Goal: Find specific page/section: Find specific page/section

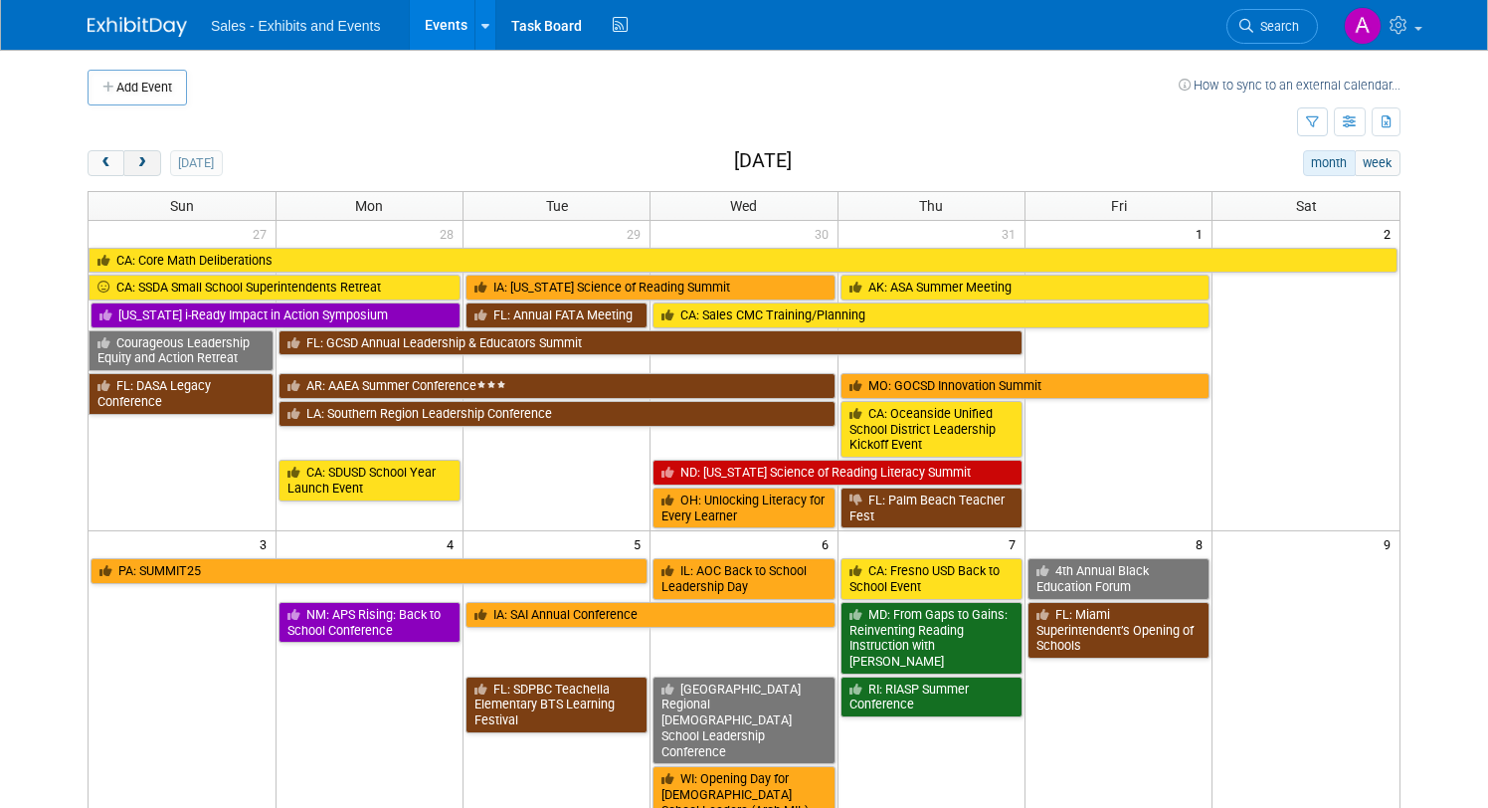
click at [146, 168] on span "next" at bounding box center [141, 163] width 15 height 13
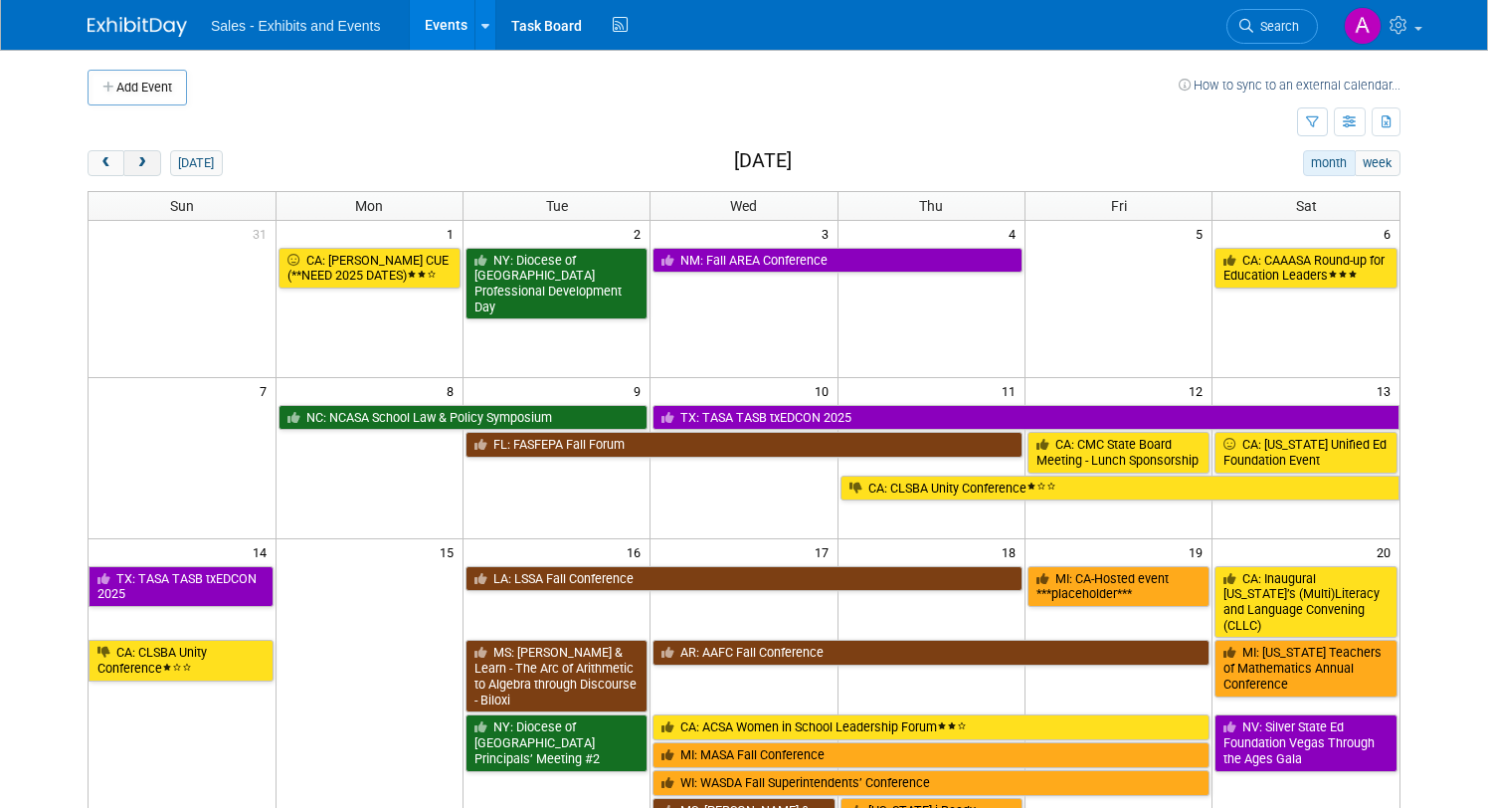
click at [146, 168] on span "next" at bounding box center [141, 163] width 15 height 13
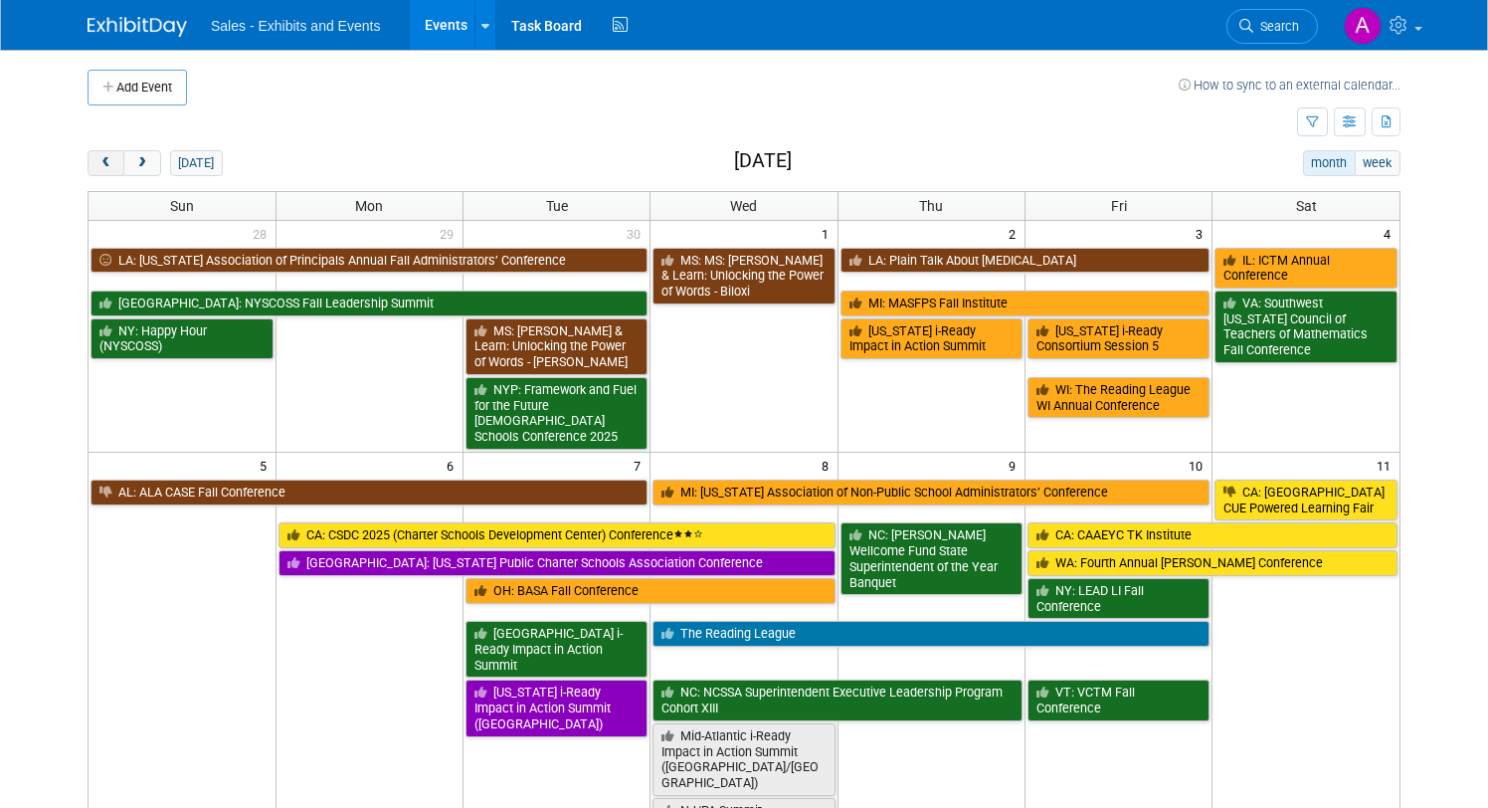
click at [116, 163] on button "prev" at bounding box center [106, 163] width 37 height 26
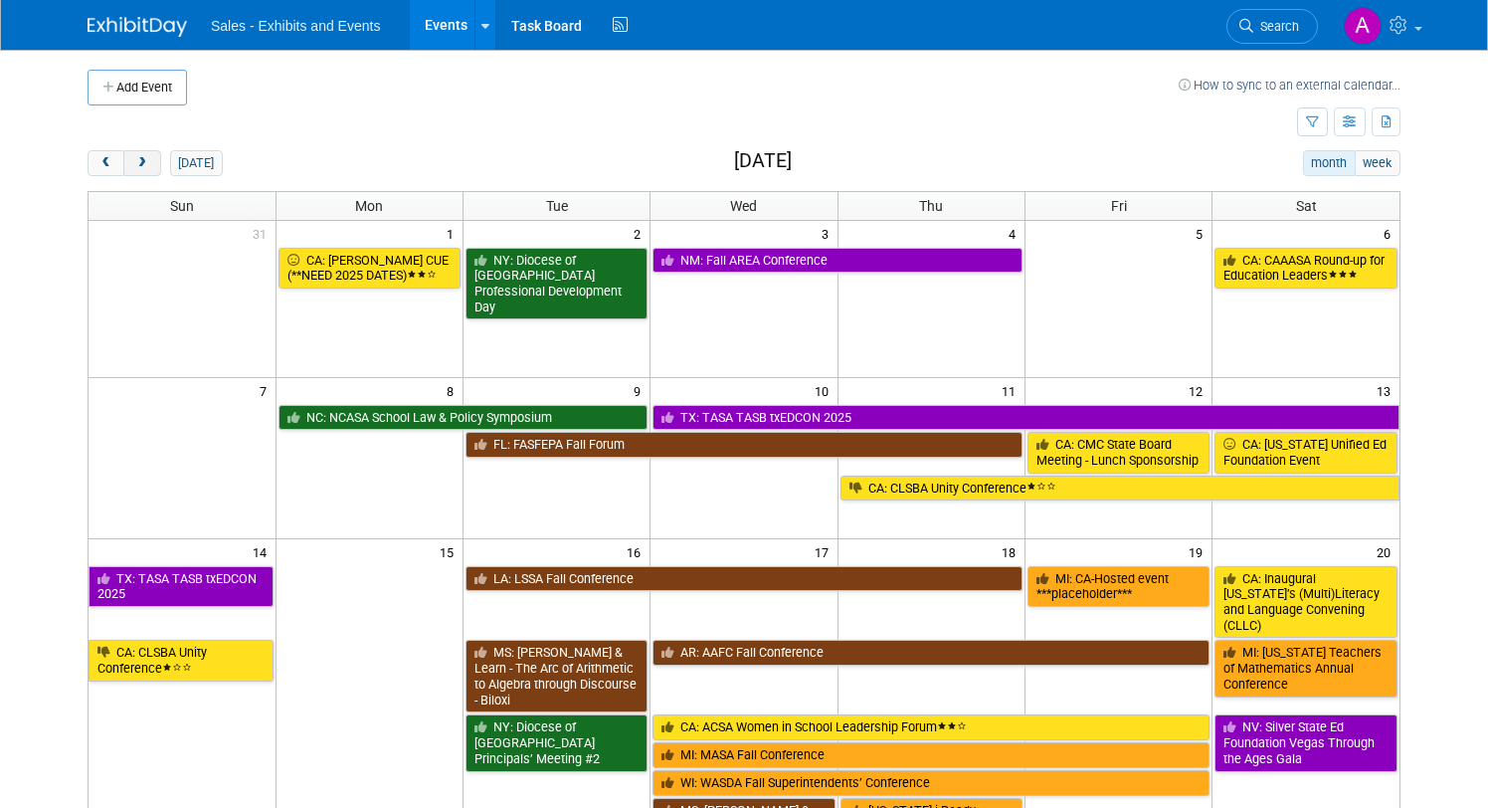
click at [148, 158] on span "next" at bounding box center [141, 163] width 15 height 13
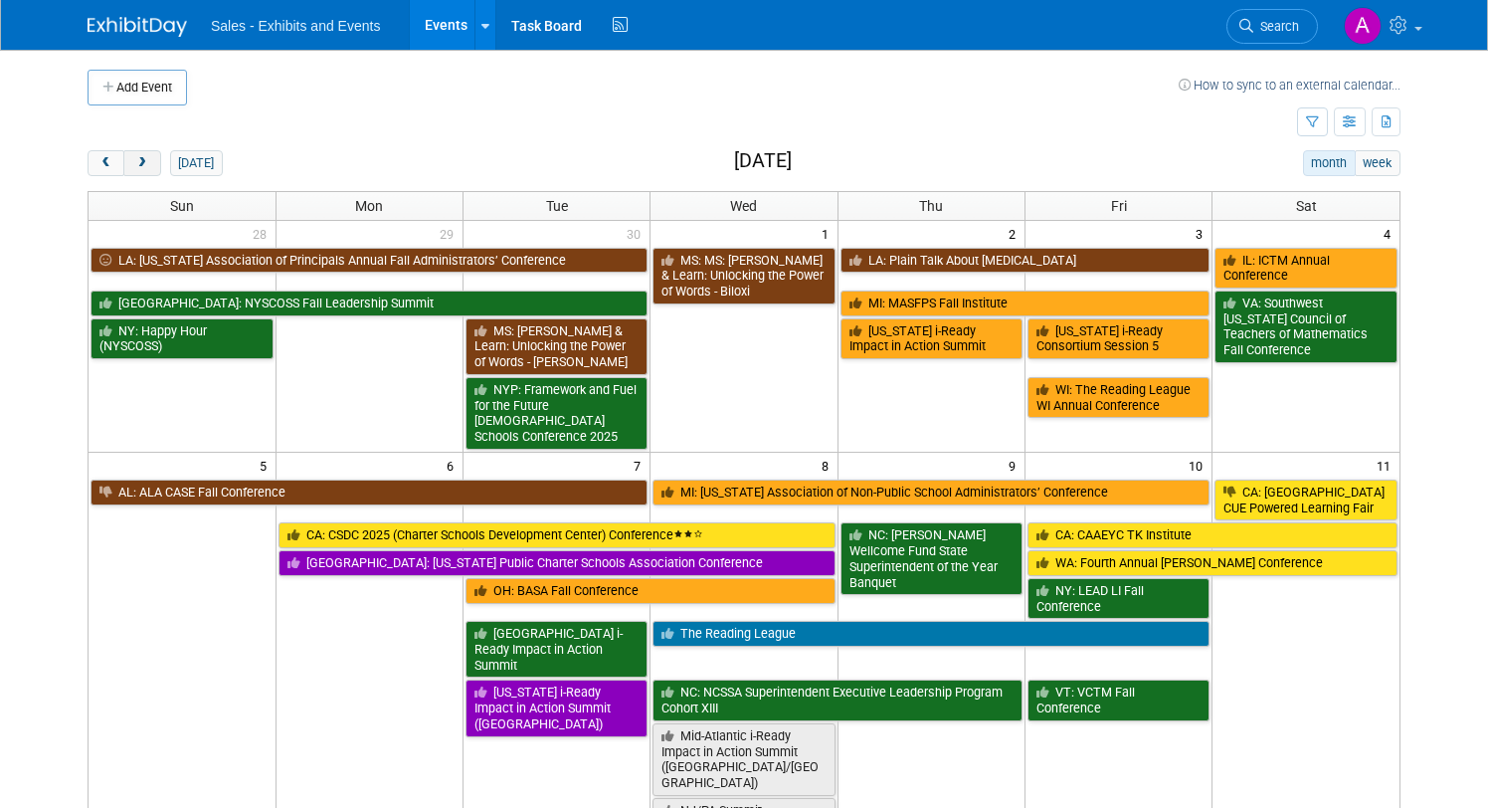
click at [148, 158] on span "next" at bounding box center [141, 163] width 15 height 13
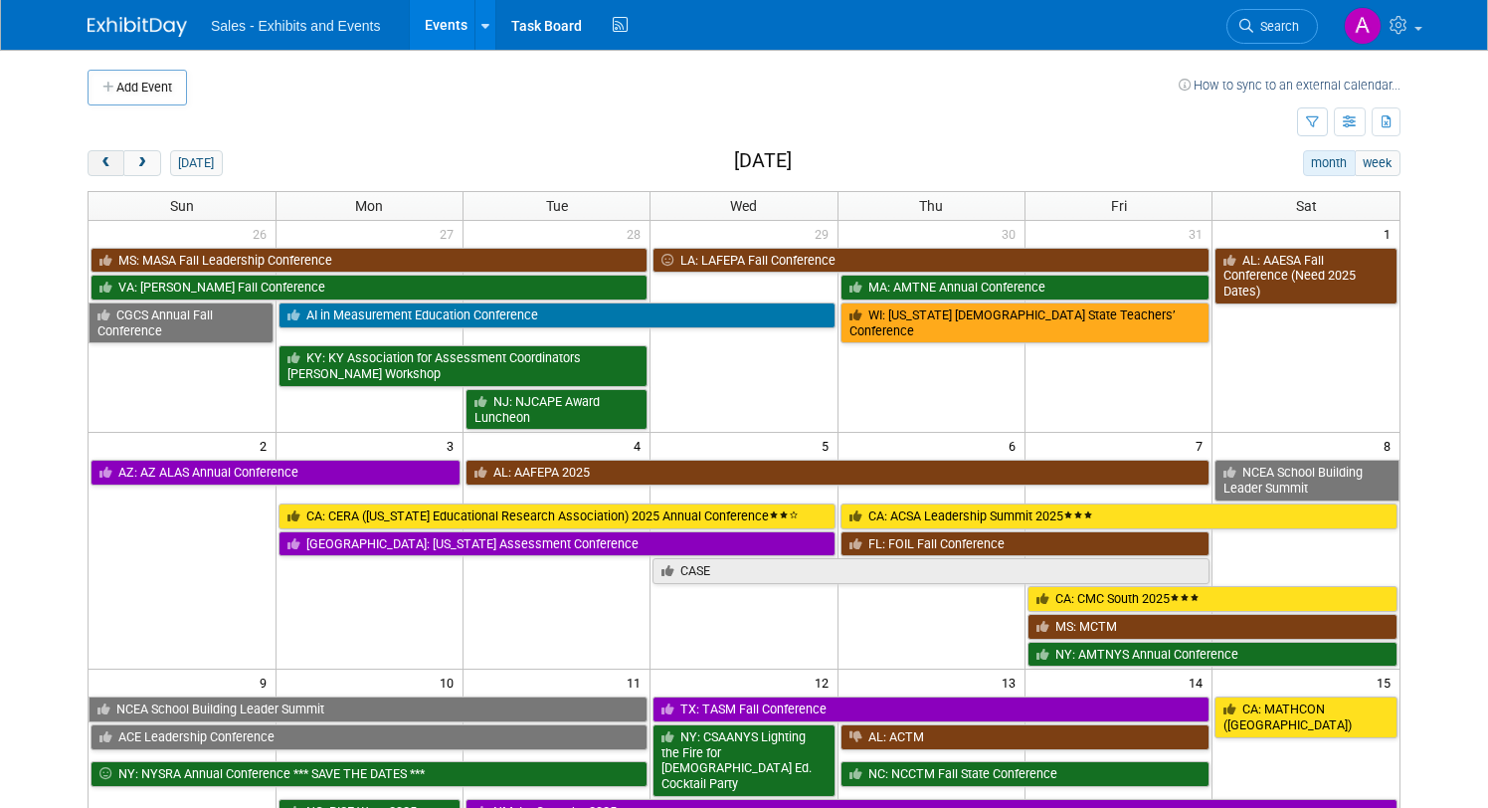
click at [101, 155] on button "prev" at bounding box center [106, 163] width 37 height 26
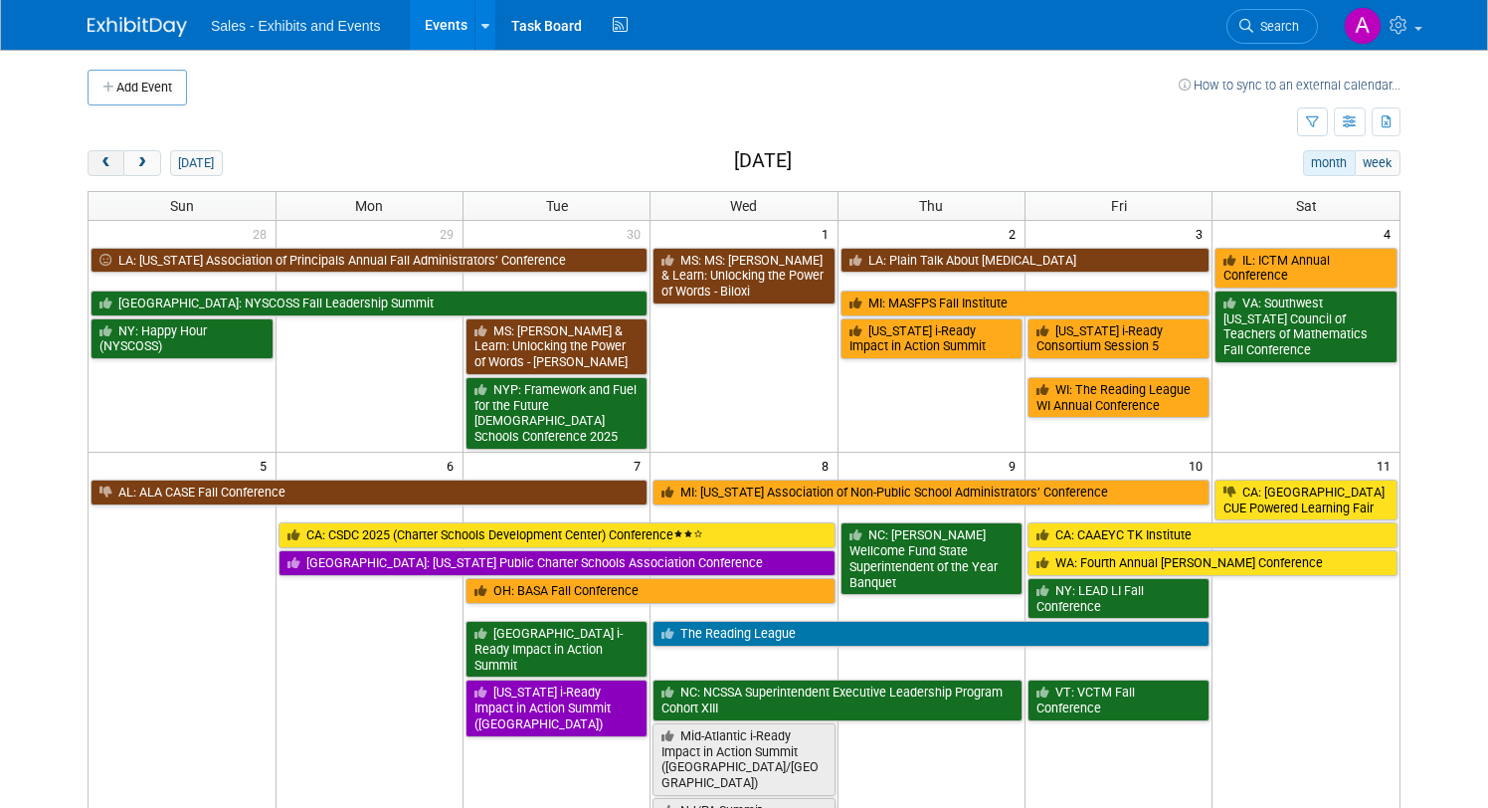
click at [101, 155] on button "prev" at bounding box center [106, 163] width 37 height 26
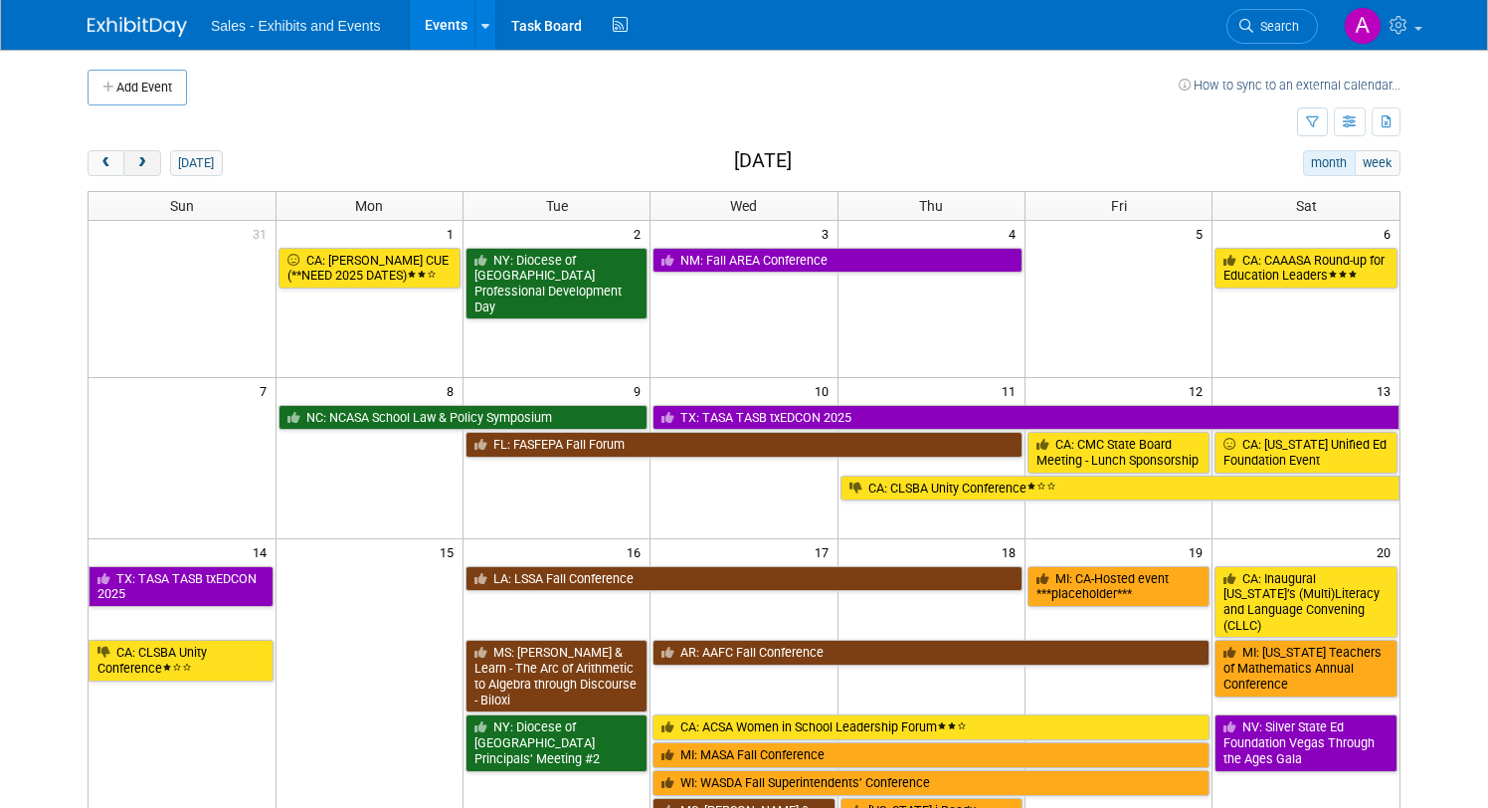
click at [134, 158] on span "next" at bounding box center [141, 163] width 15 height 13
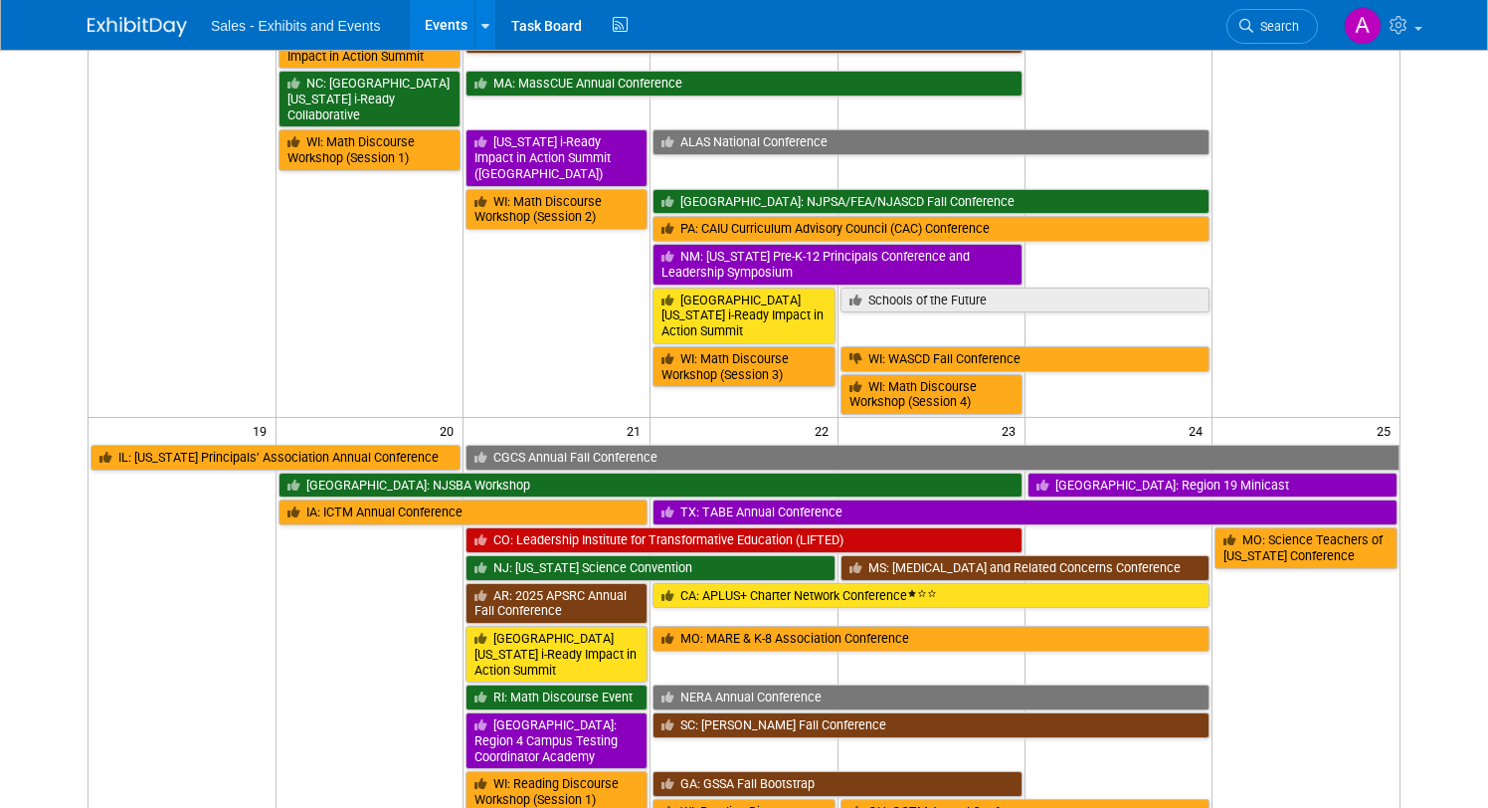
scroll to position [914, 0]
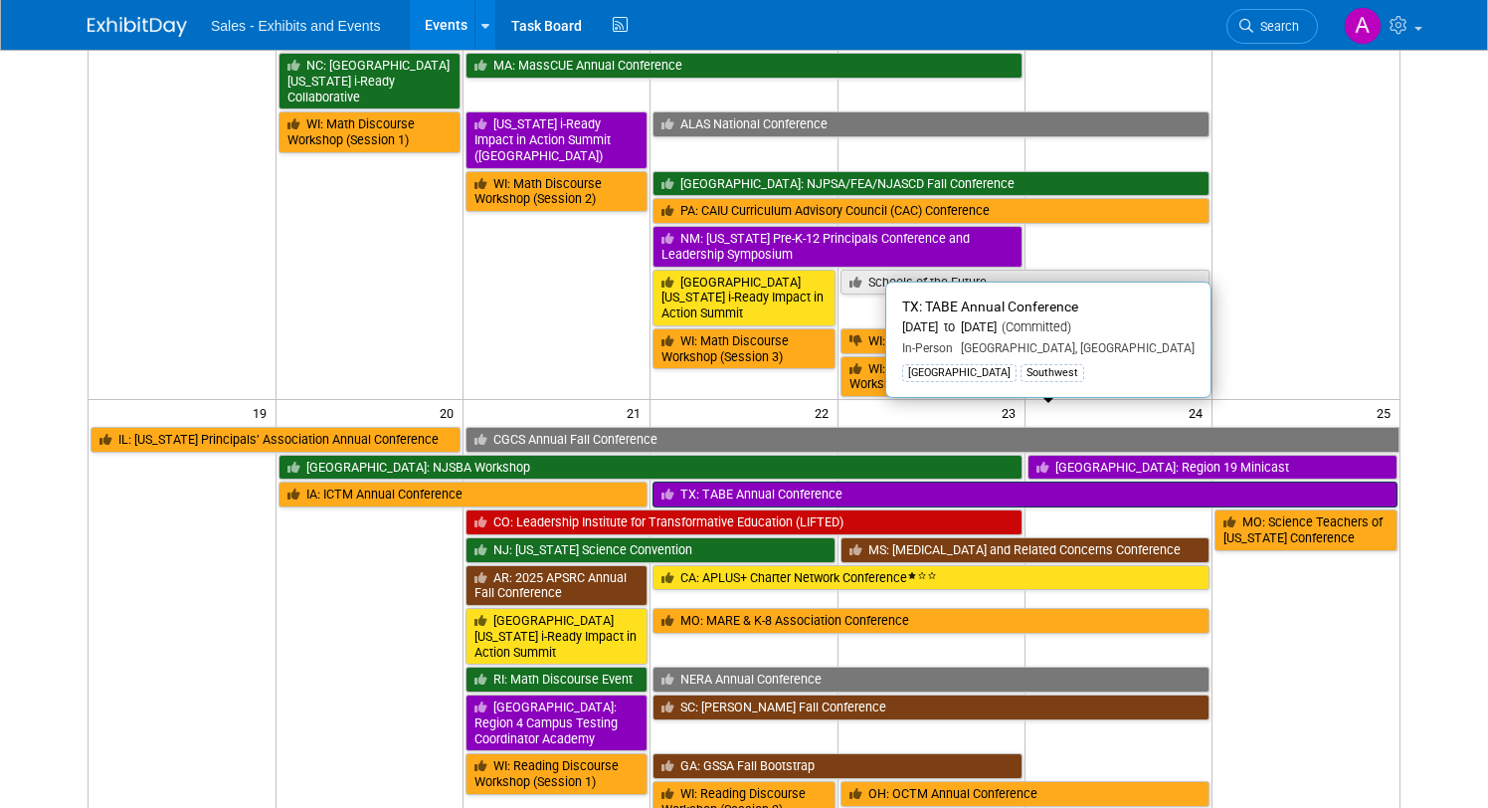
click at [753, 482] on link "TX: TABE Annual Conference" at bounding box center [1025, 495] width 745 height 26
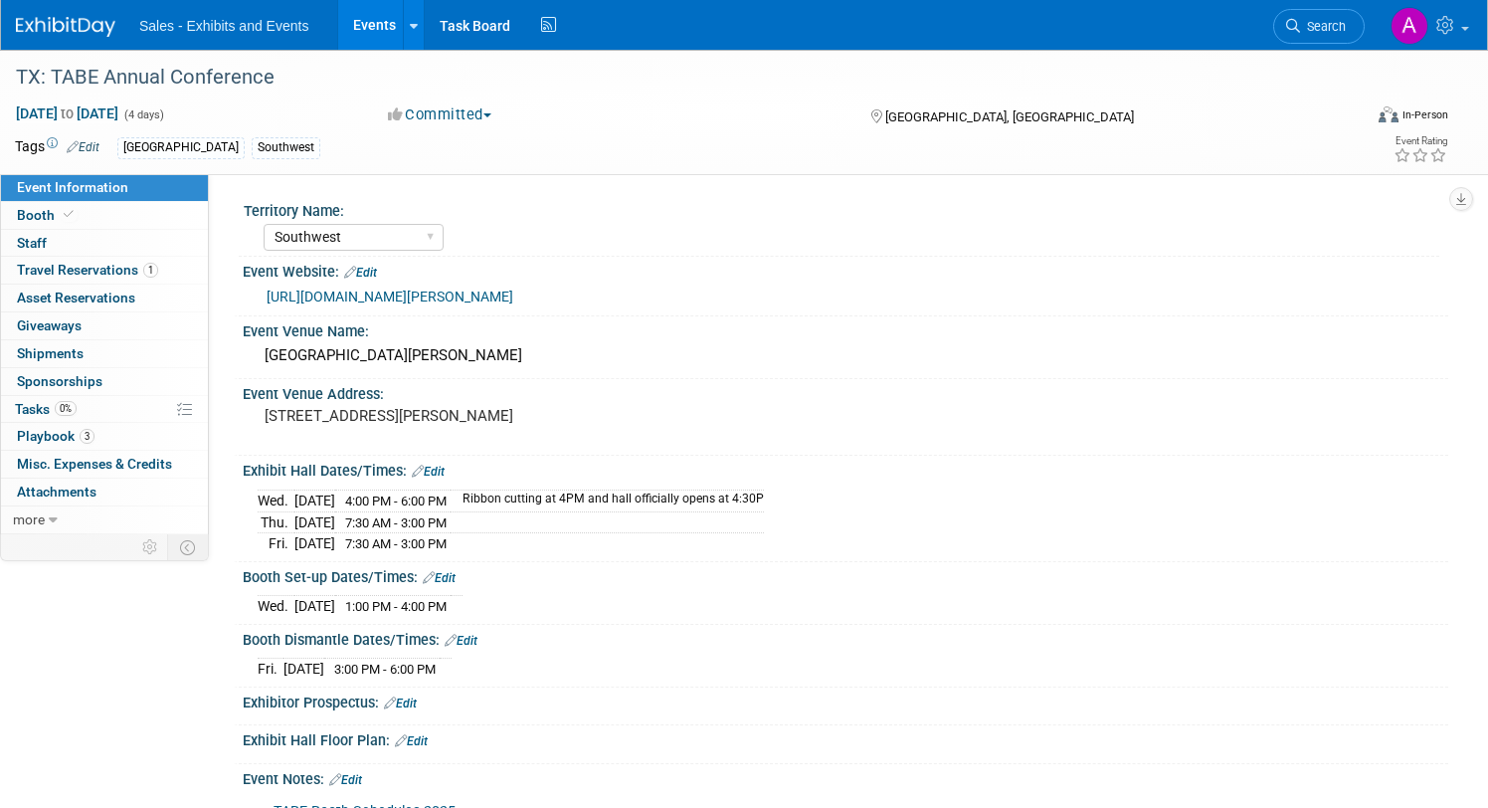
select select "Southwest"
click at [100, 273] on span "Travel Reservations 1" at bounding box center [87, 270] width 141 height 16
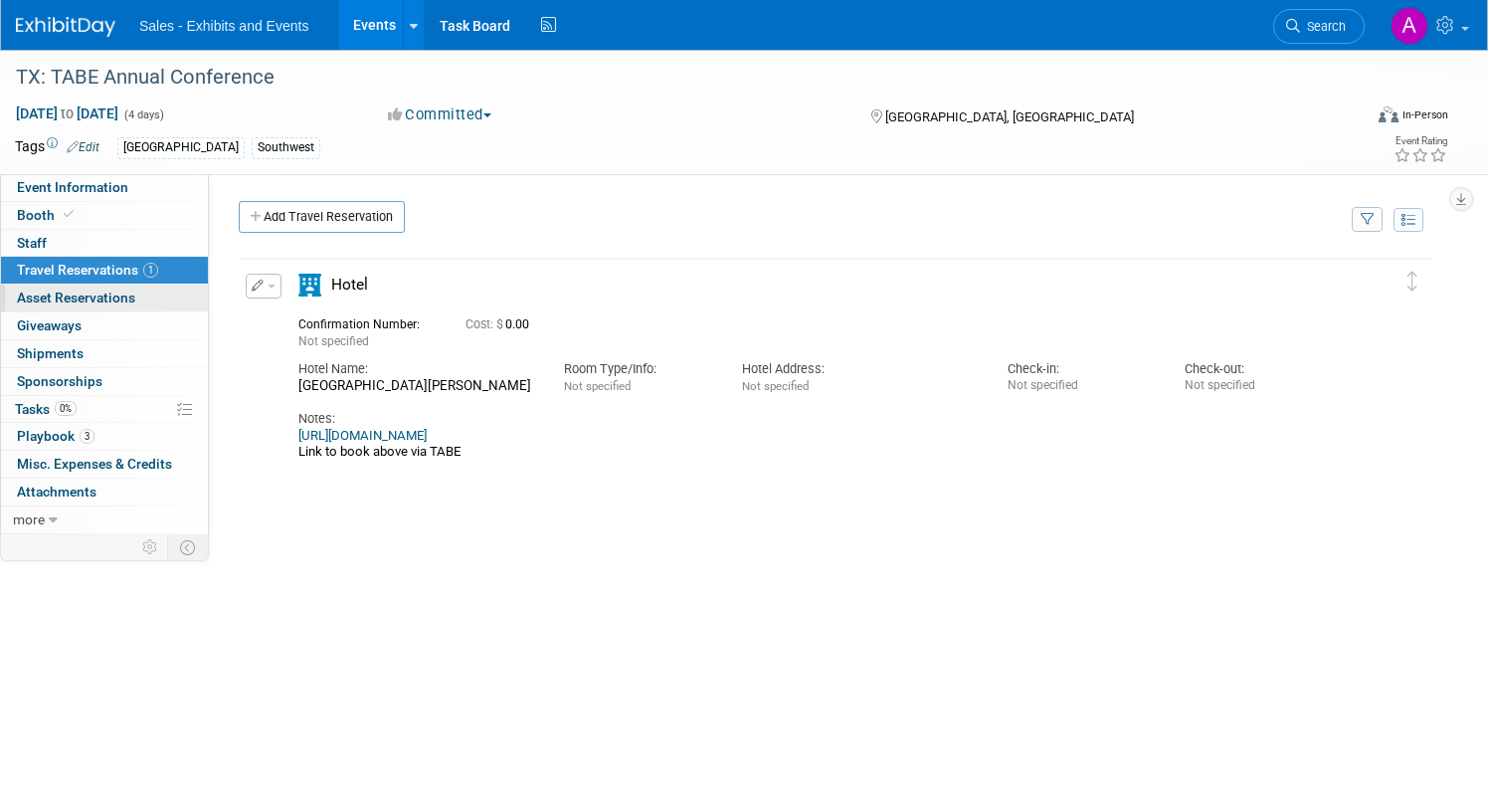
click at [98, 296] on span "Asset Reservations 0" at bounding box center [76, 298] width 118 height 16
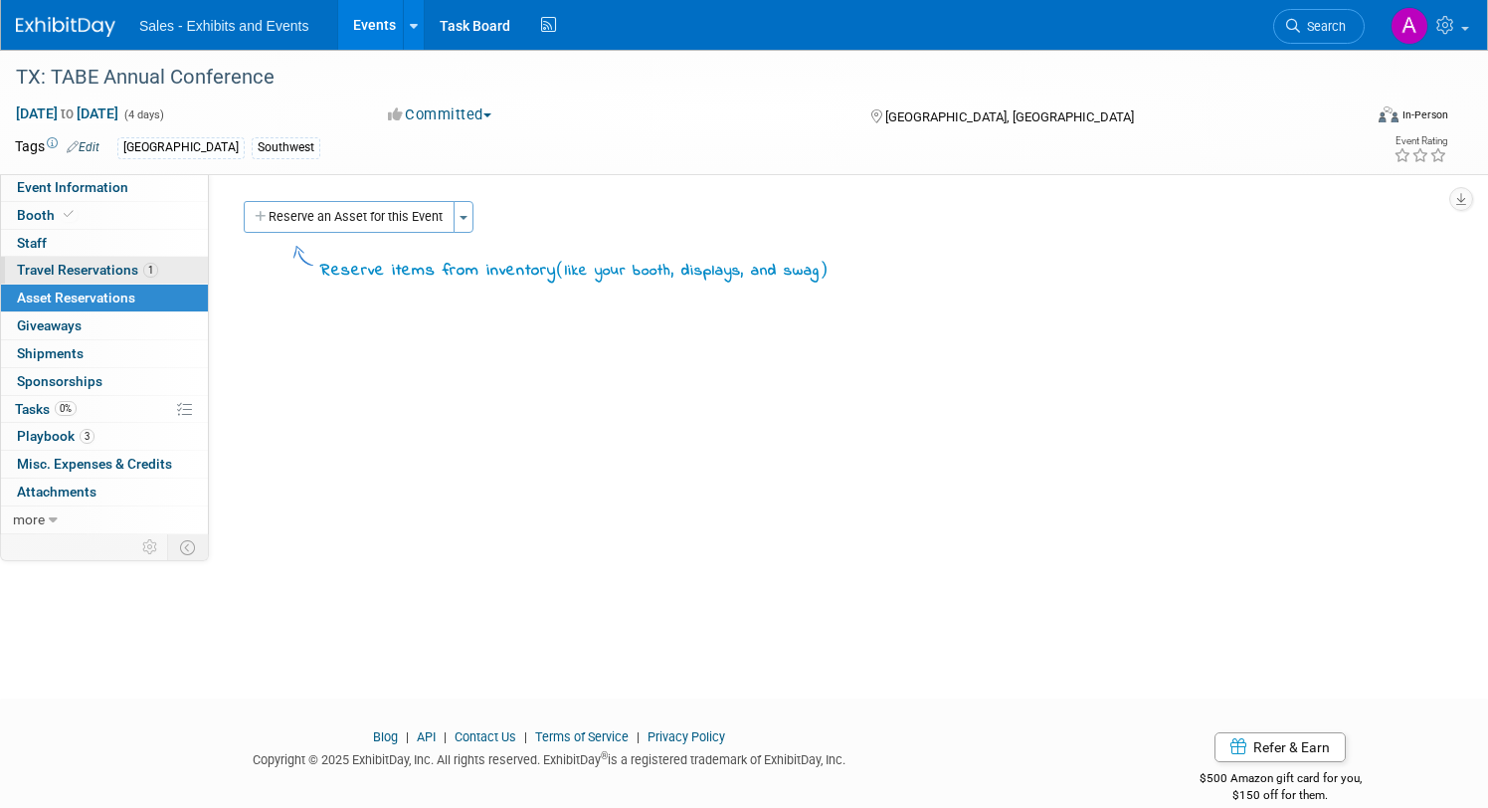
click at [97, 269] on span "Travel Reservations 1" at bounding box center [87, 270] width 141 height 16
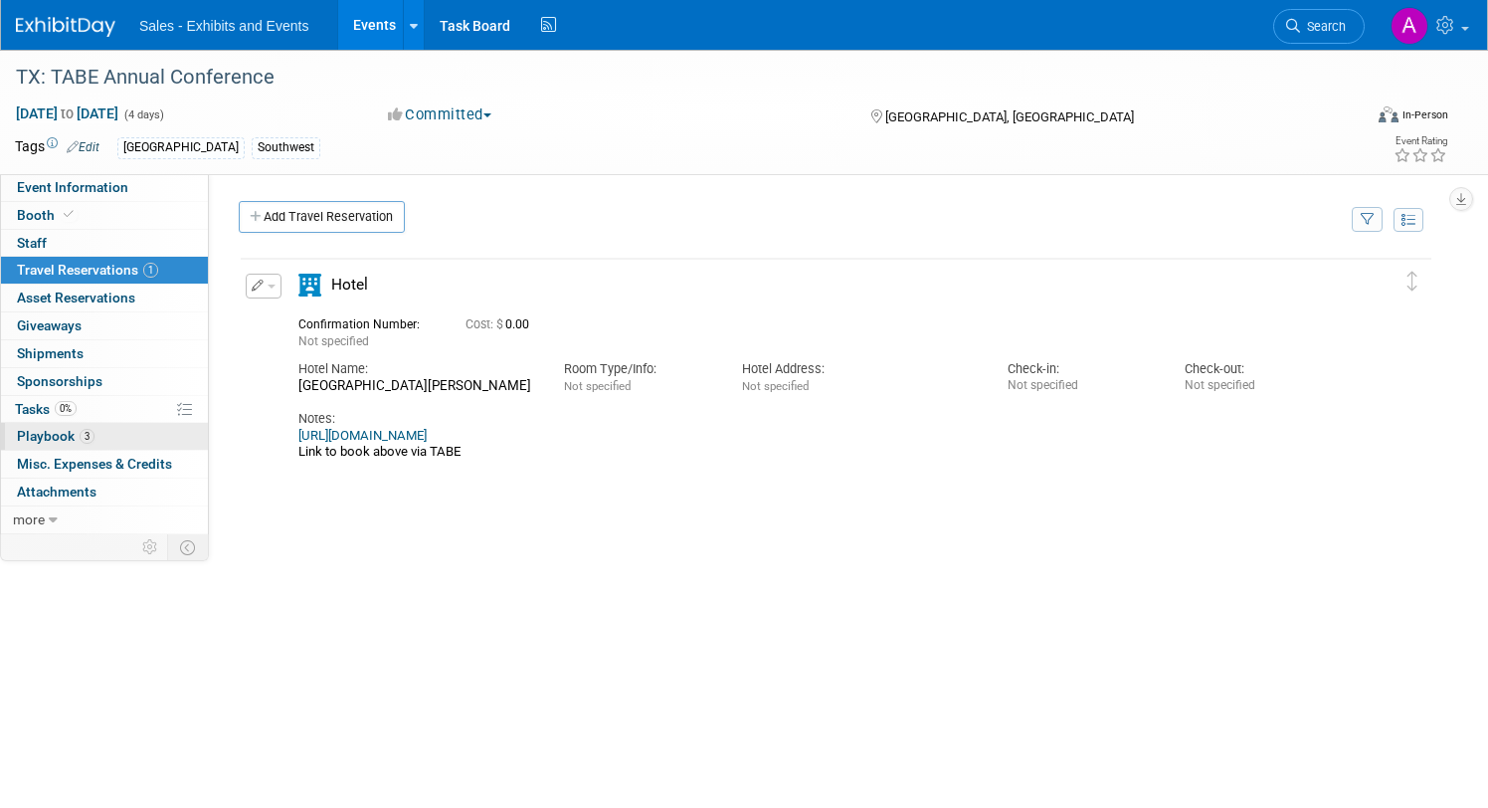
click at [61, 430] on span "Playbook 3" at bounding box center [56, 436] width 78 height 16
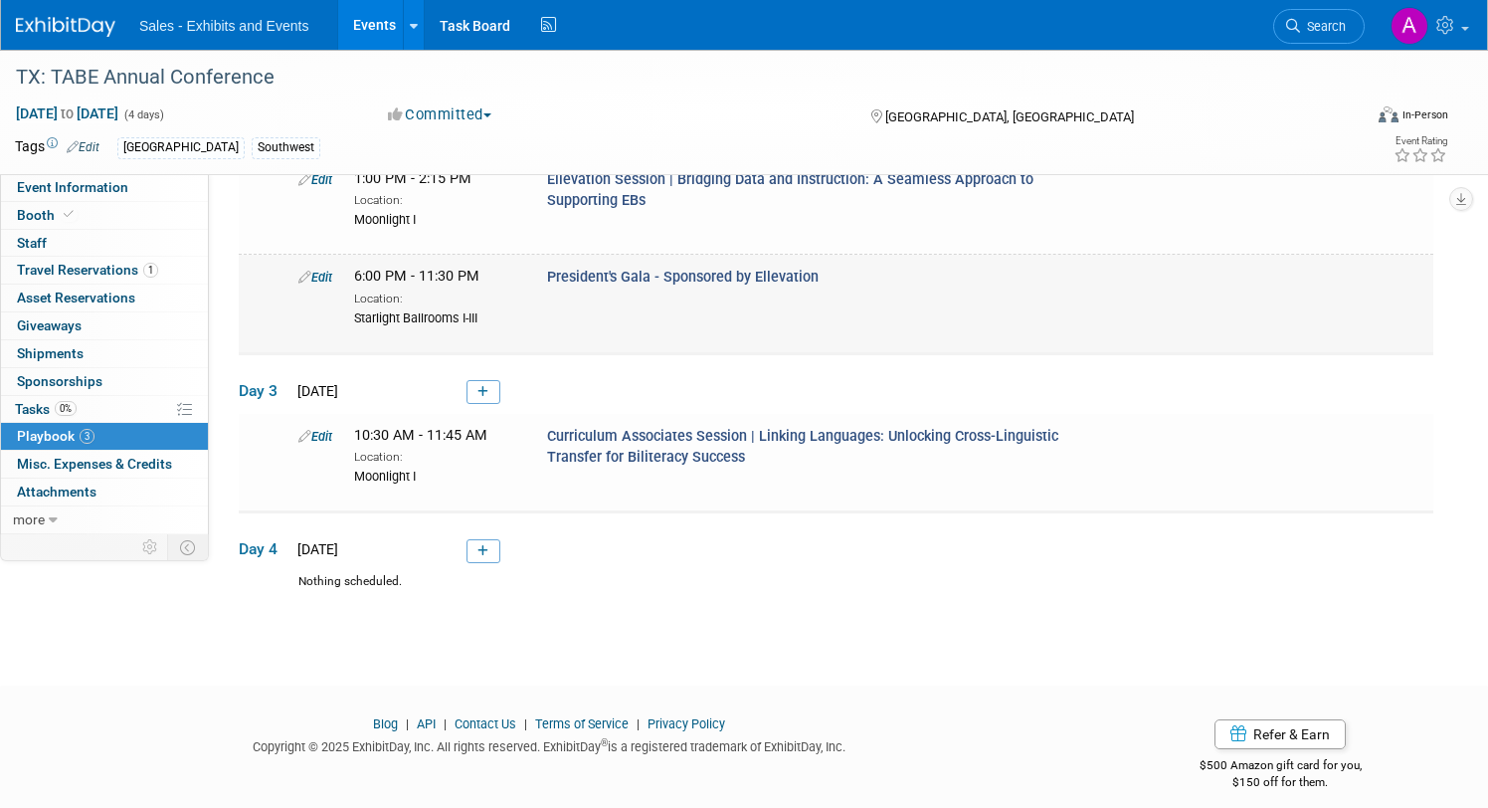
scroll to position [255, 0]
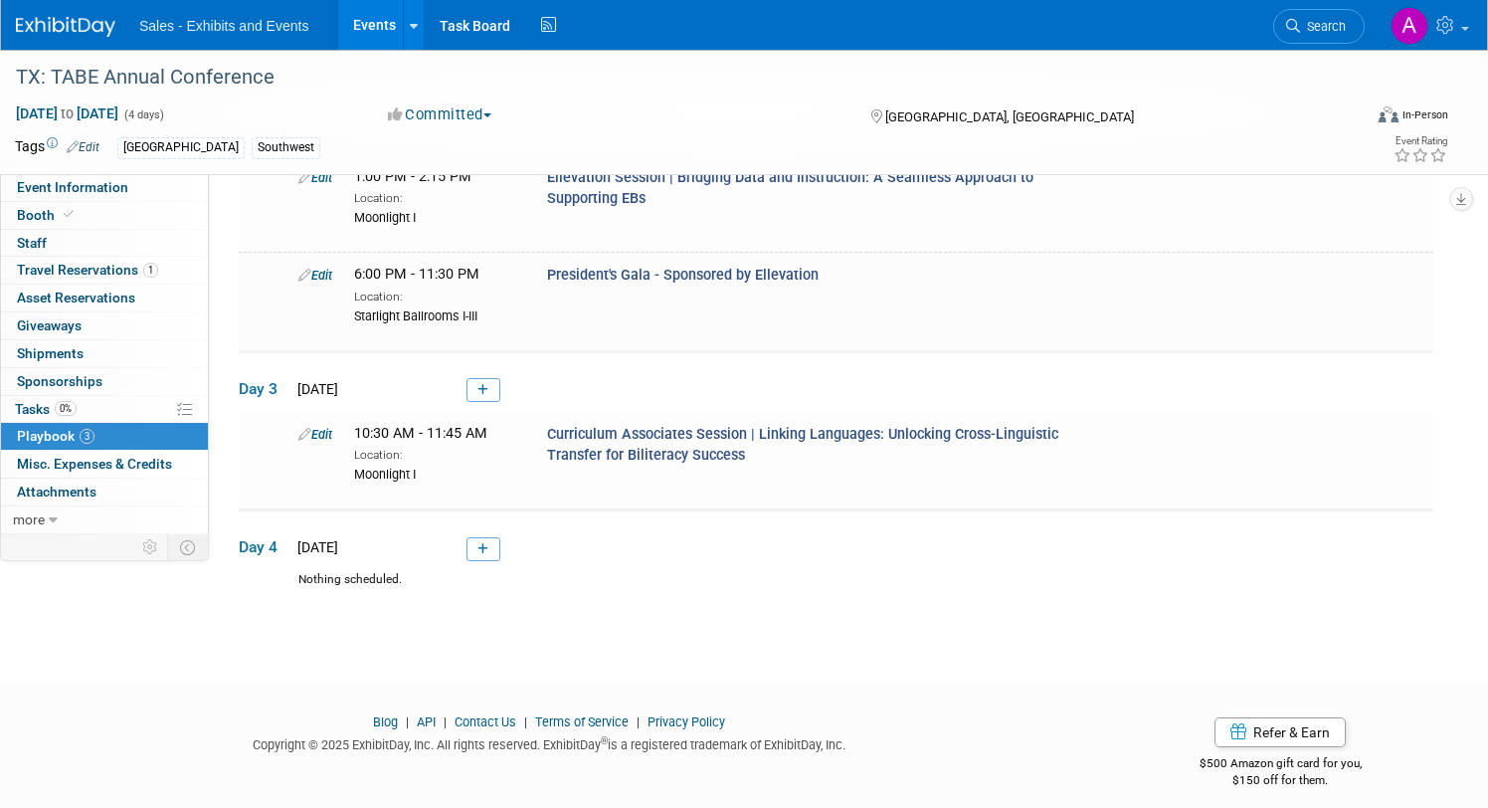
click at [208, 737] on div "Copyright © 2025 ExhibitDay, Inc. All rights reserved. ExhibitDay ® is a regist…" at bounding box center [548, 742] width 1067 height 23
click at [109, 186] on span "Event Information" at bounding box center [72, 187] width 111 height 16
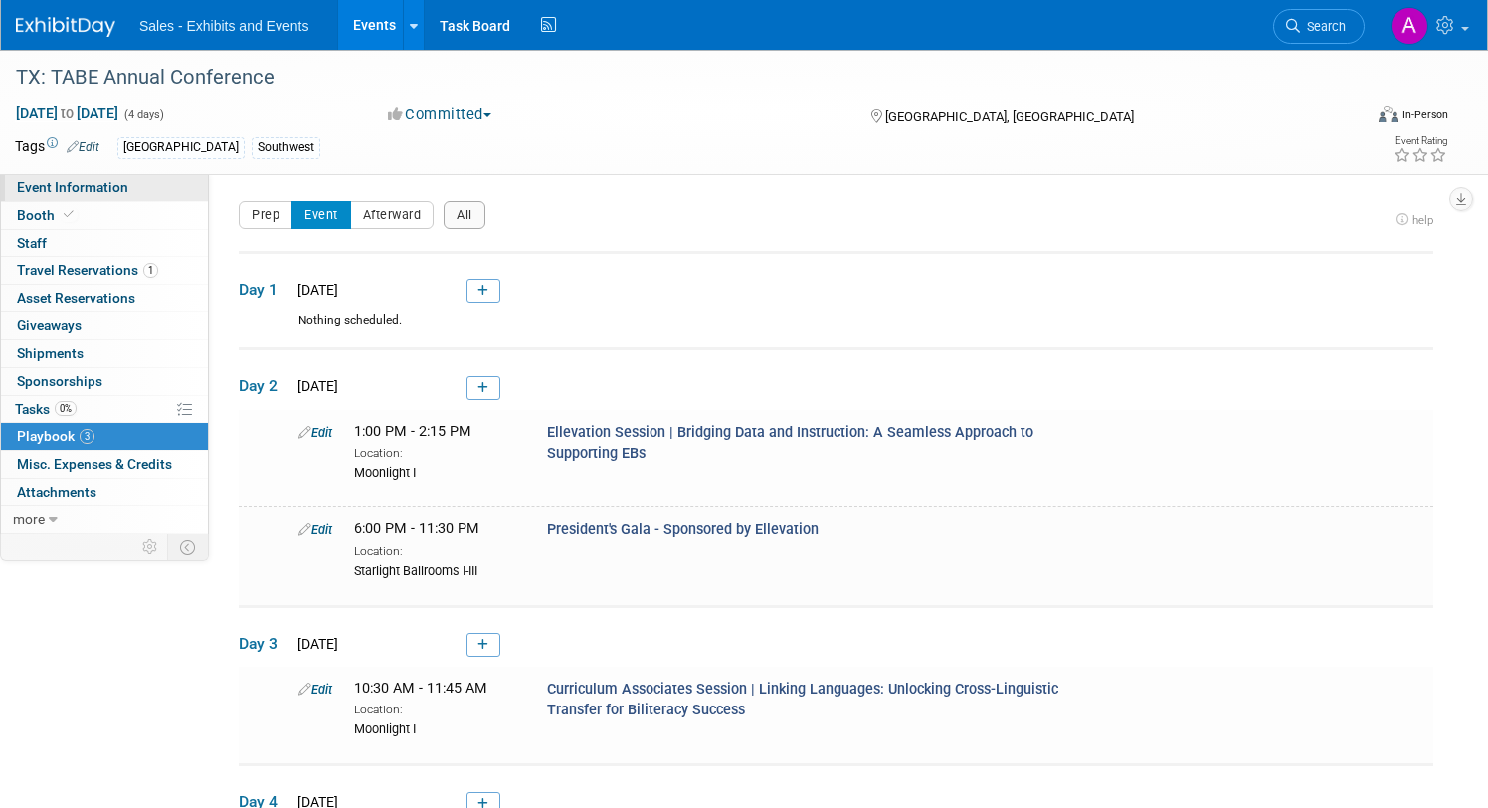
select select "Southwest"
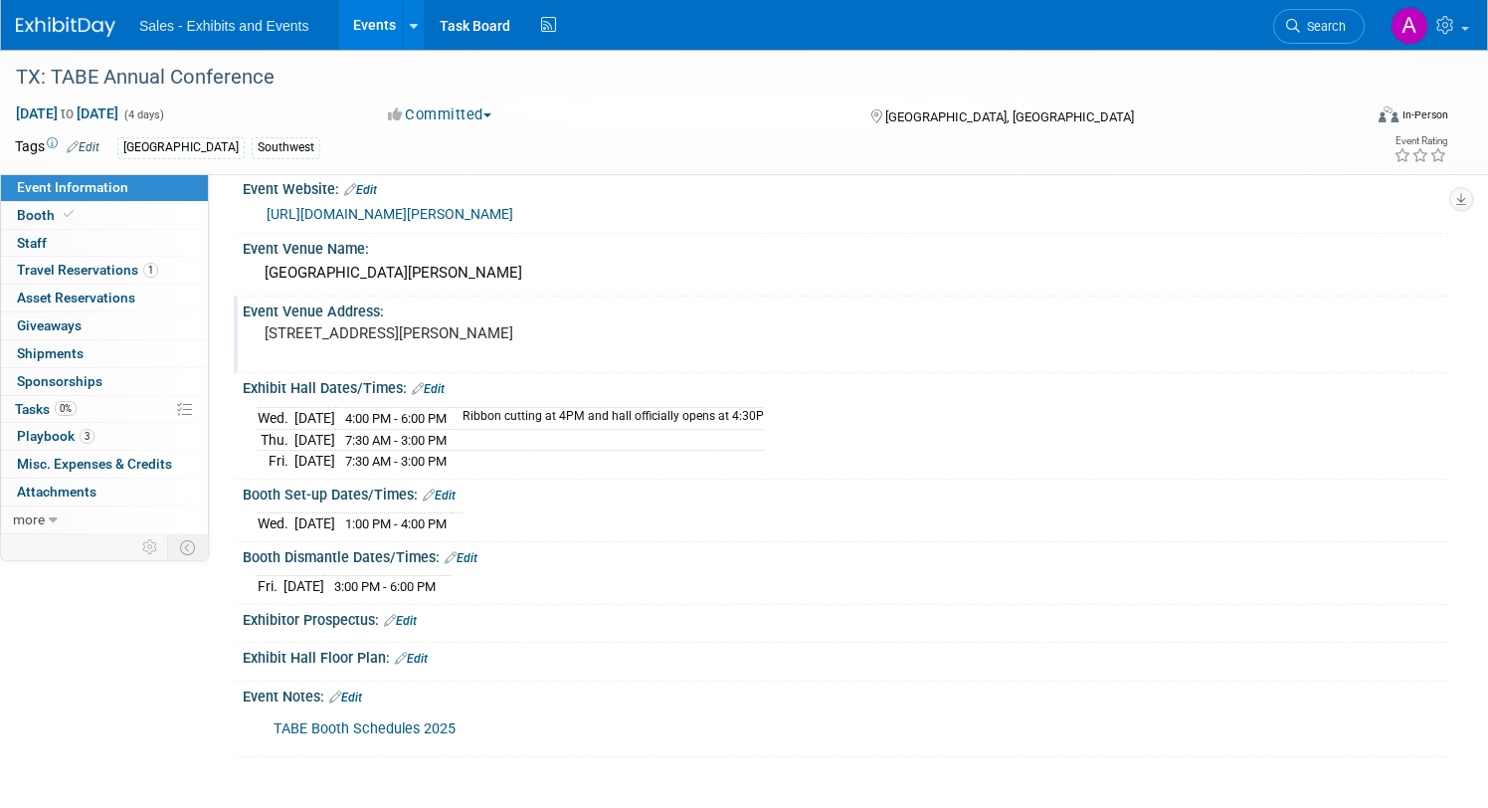
scroll to position [89, 0]
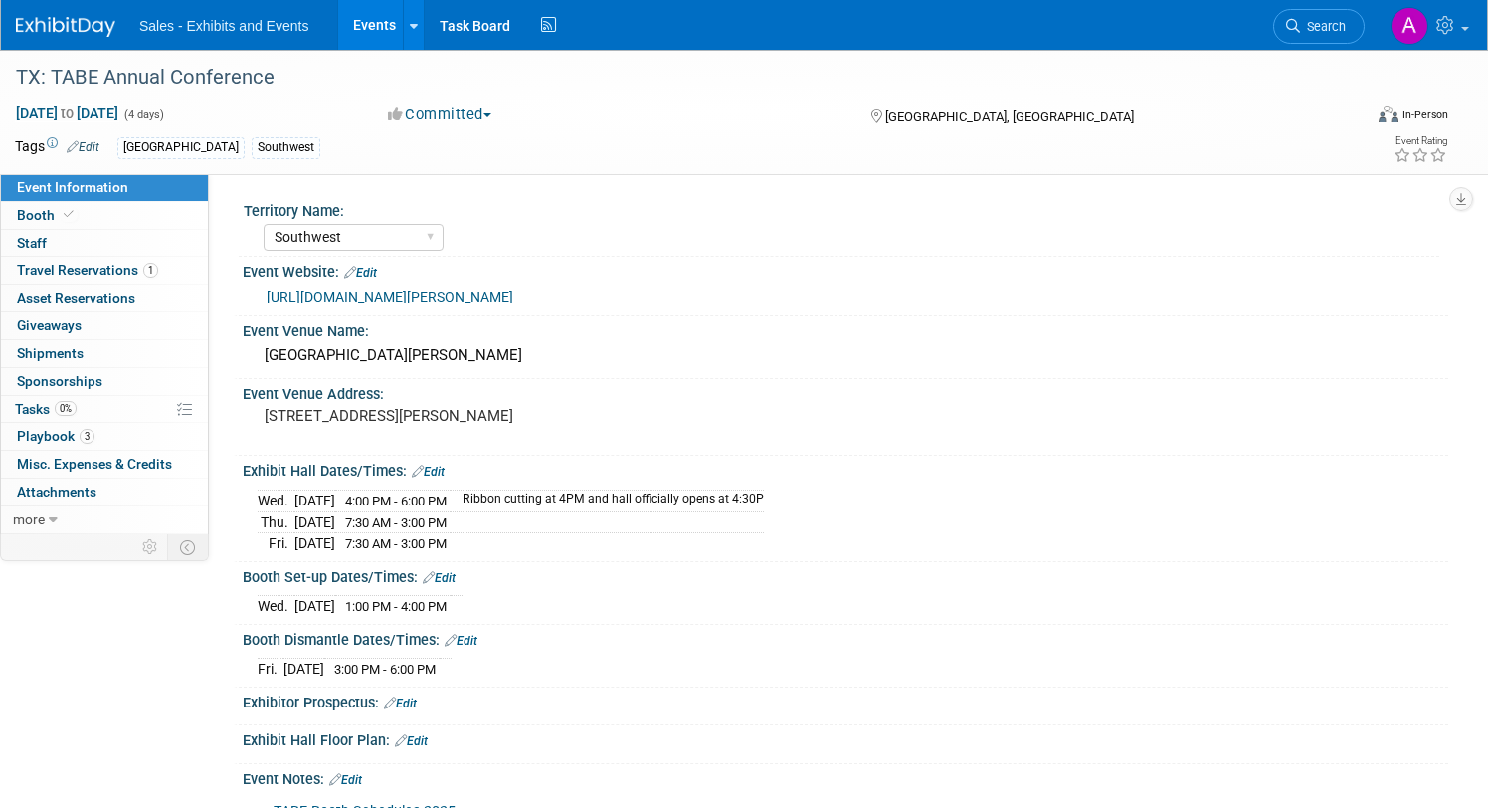
select select "Southwest"
click at [50, 28] on img at bounding box center [65, 27] width 99 height 20
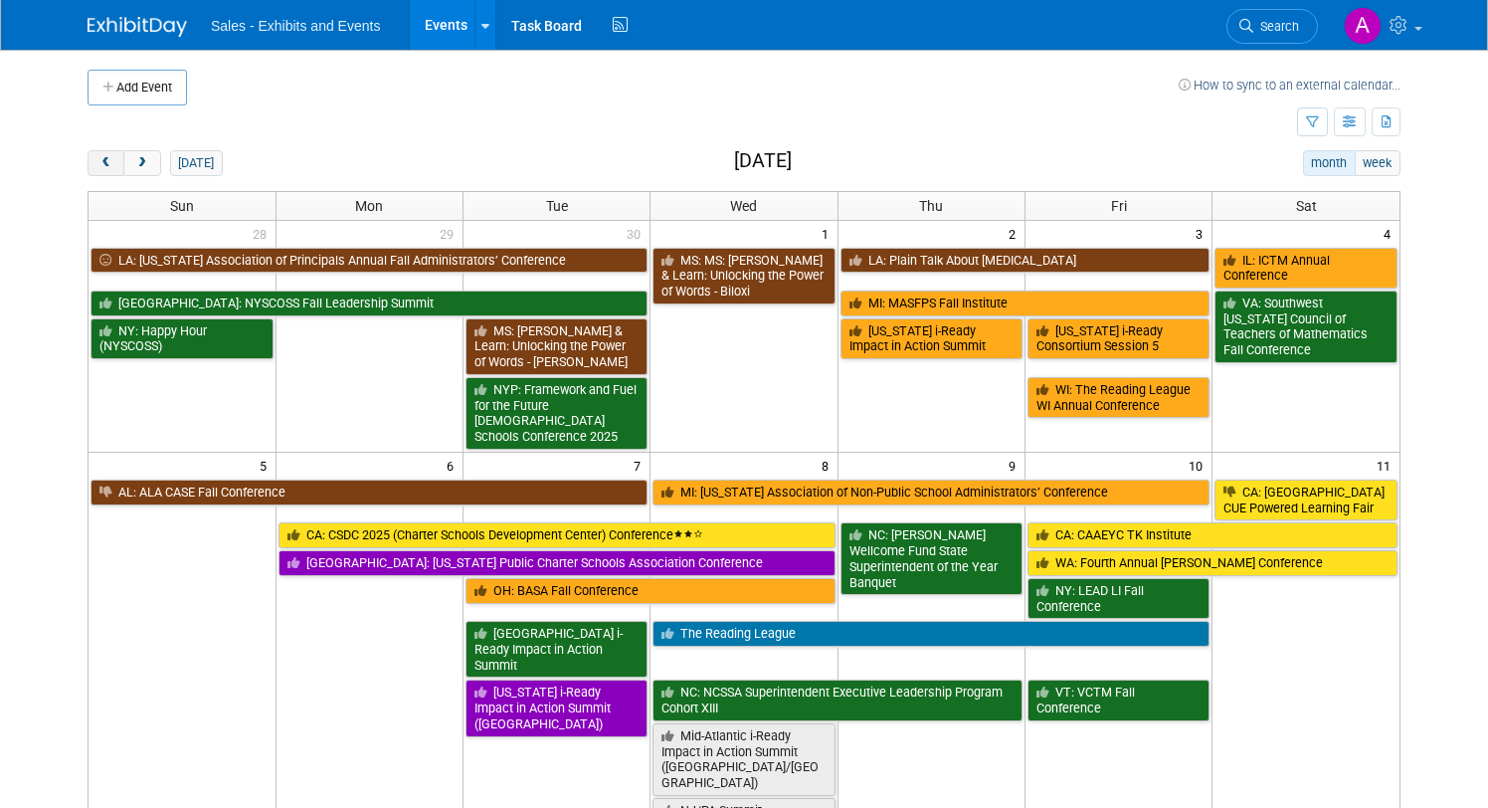
click at [99, 162] on span "prev" at bounding box center [105, 163] width 15 height 13
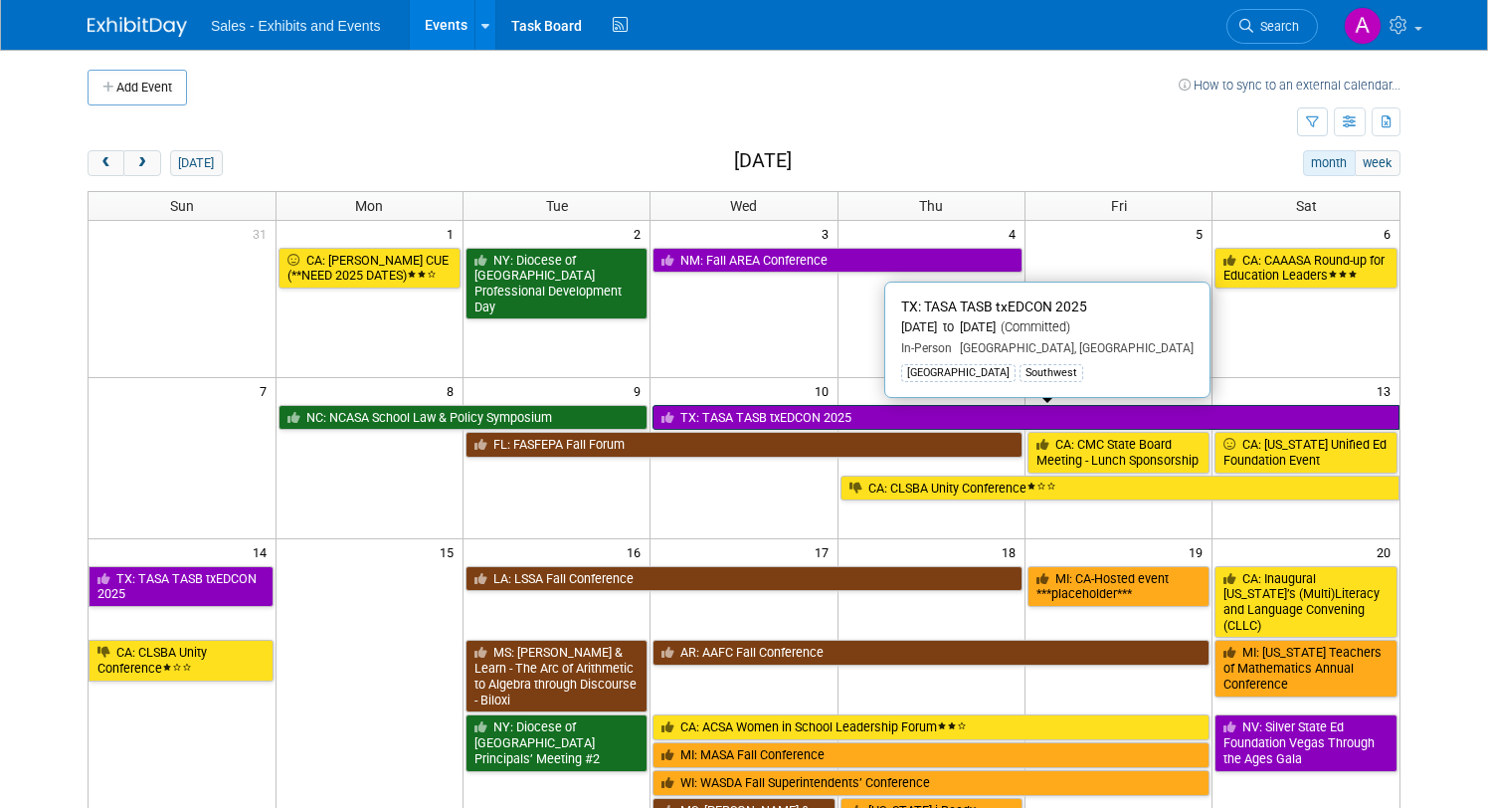
click at [809, 418] on link "TX: TASA TASB txEDCON 2025" at bounding box center [1026, 418] width 747 height 26
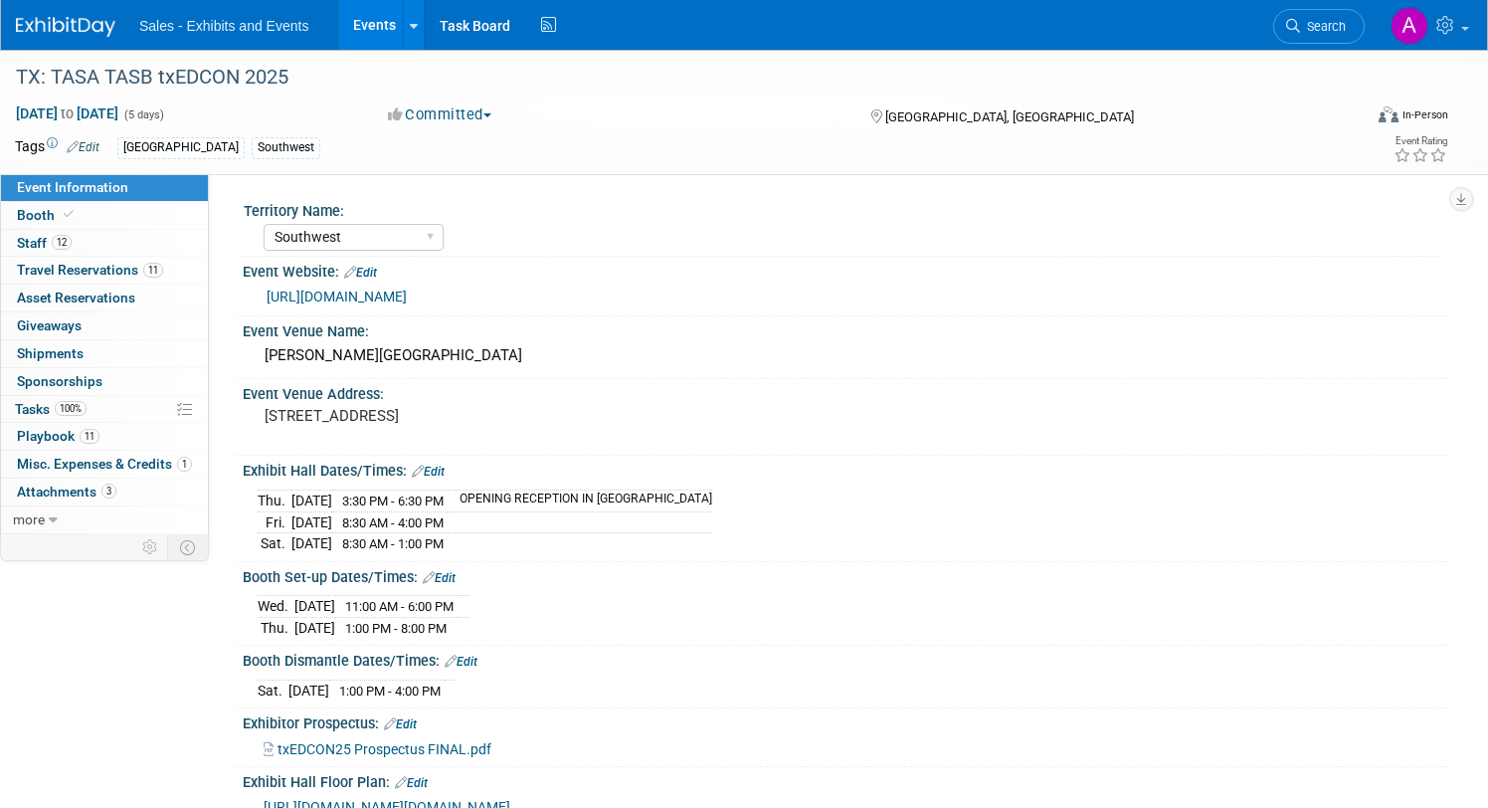
select select "Southwest"
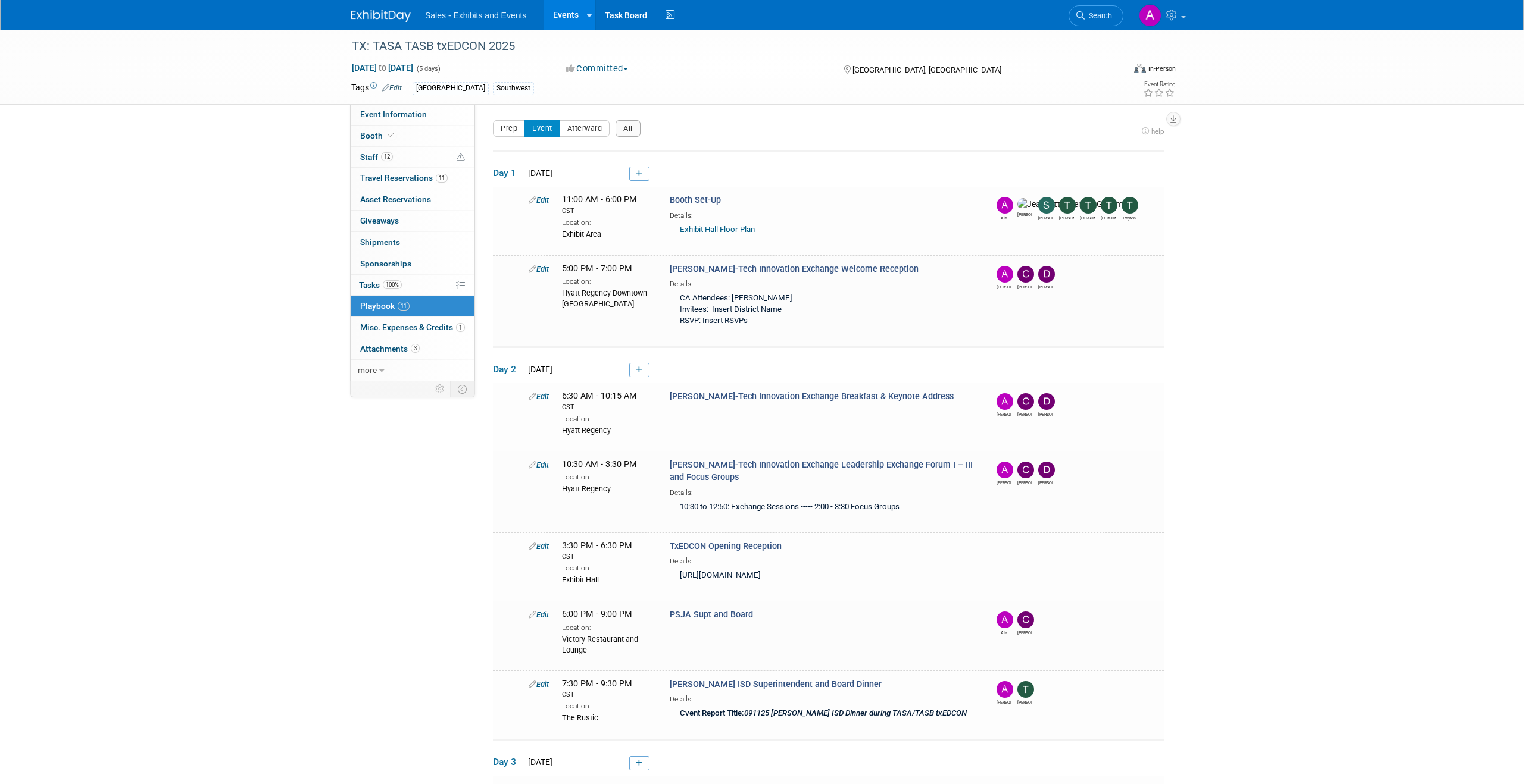
click at [384, 11] on img at bounding box center [381, 16] width 59 height 12
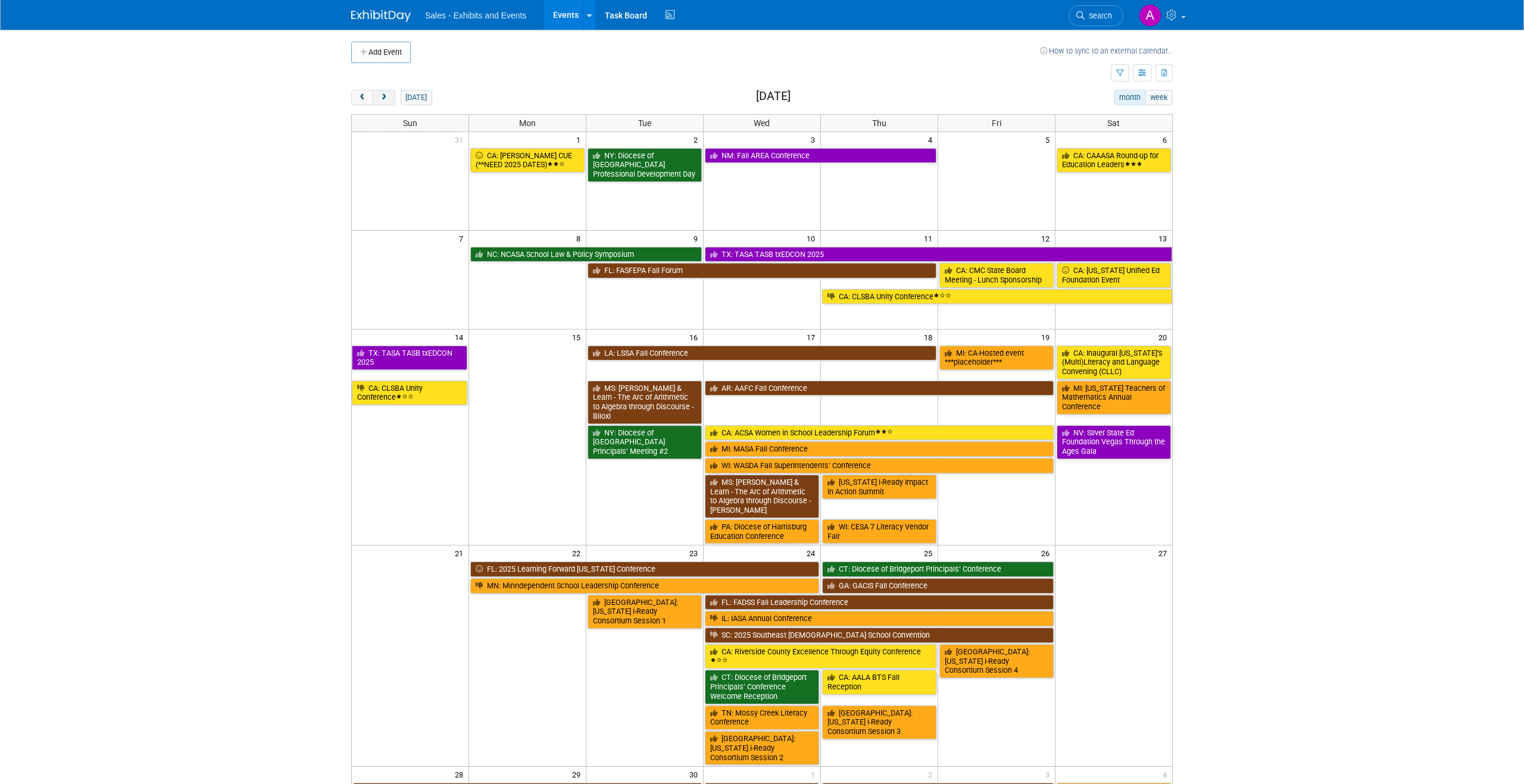
click at [386, 95] on span "next" at bounding box center [384, 97] width 9 height 8
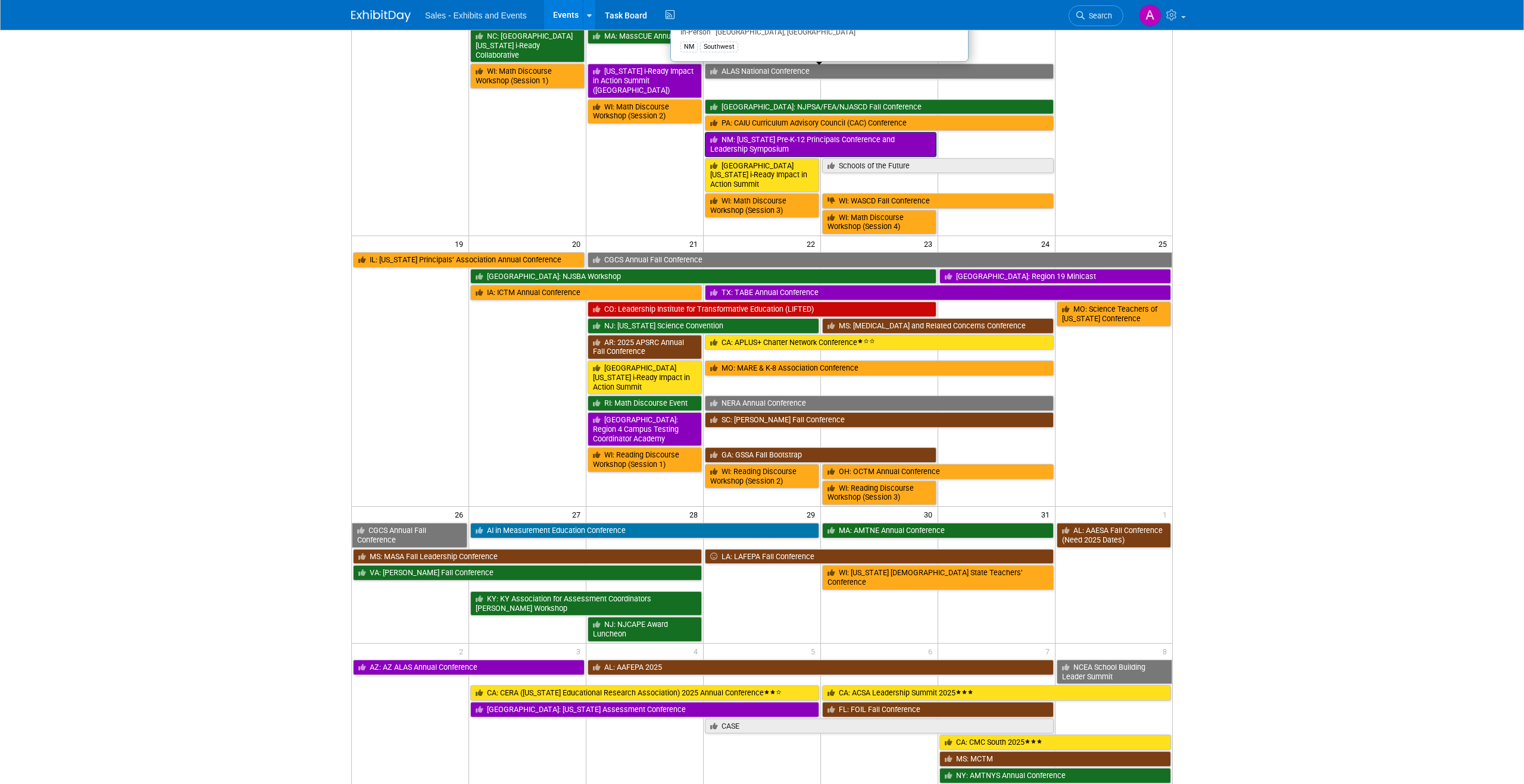
scroll to position [551, 0]
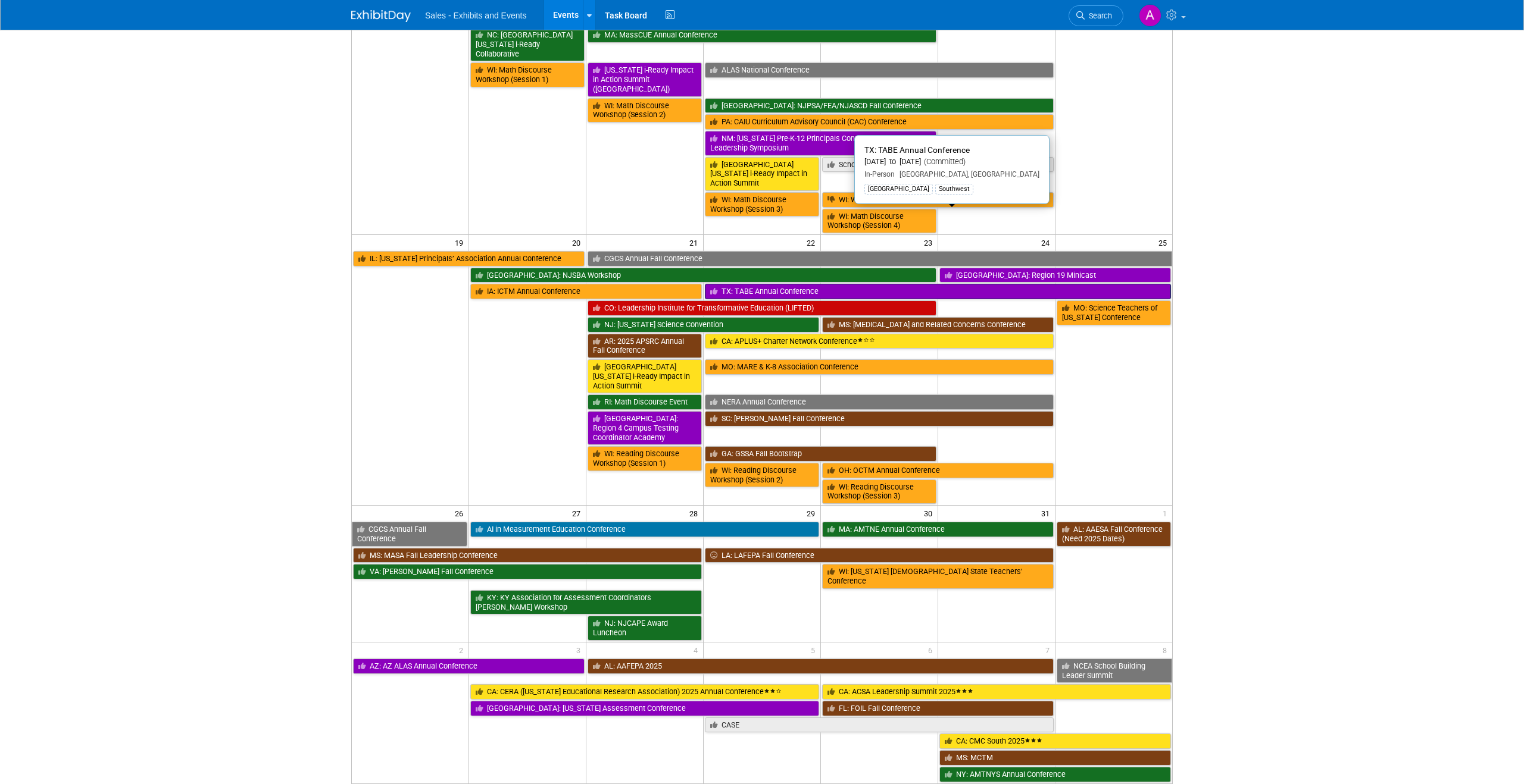
click at [831, 284] on link "TX: TABE Annual Conference" at bounding box center [938, 292] width 466 height 16
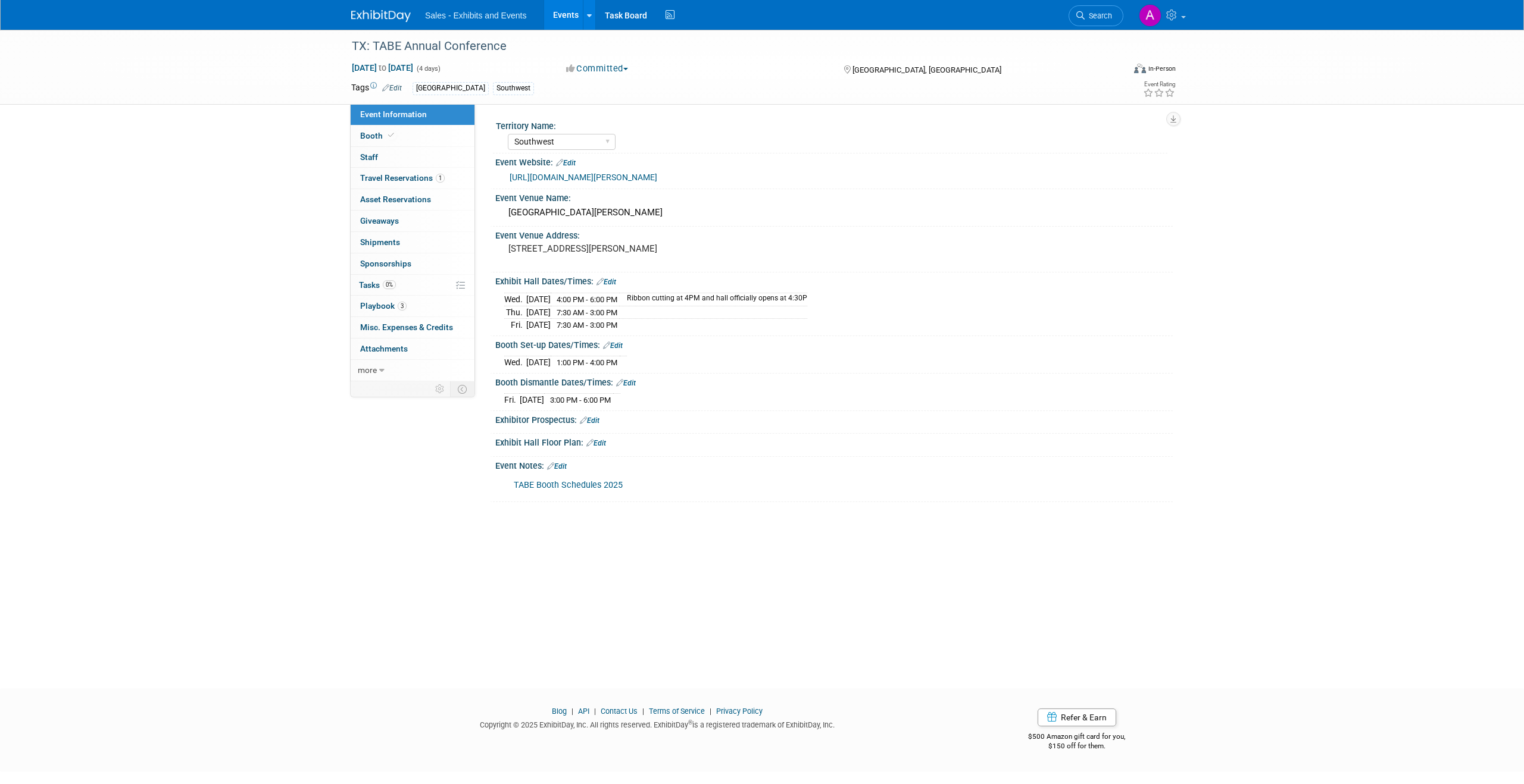
select select "Southwest"
